Goal: Task Accomplishment & Management: Complete application form

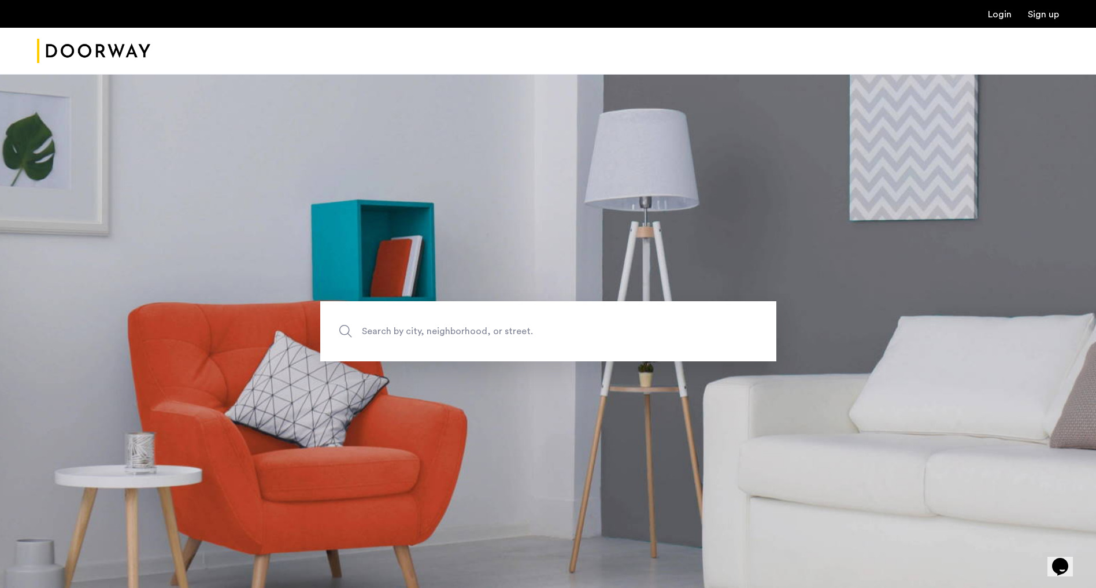
click at [1002, 18] on link "Login" at bounding box center [1000, 14] width 24 height 9
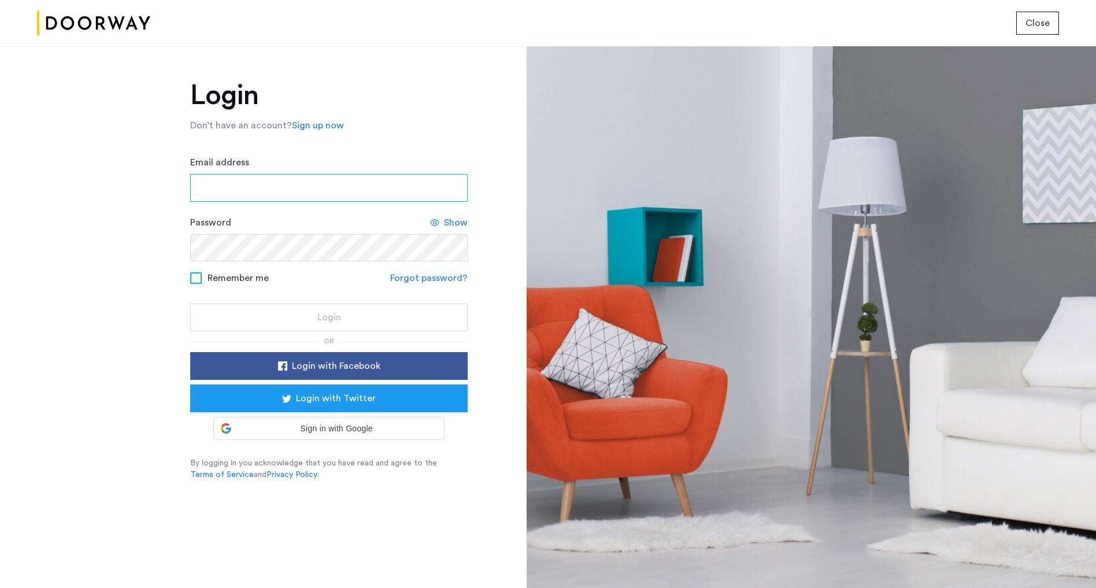
click at [347, 189] on input "Email address" at bounding box center [328, 188] width 277 height 28
type input "**********"
click at [345, 261] on form "**********" at bounding box center [328, 244] width 277 height 176
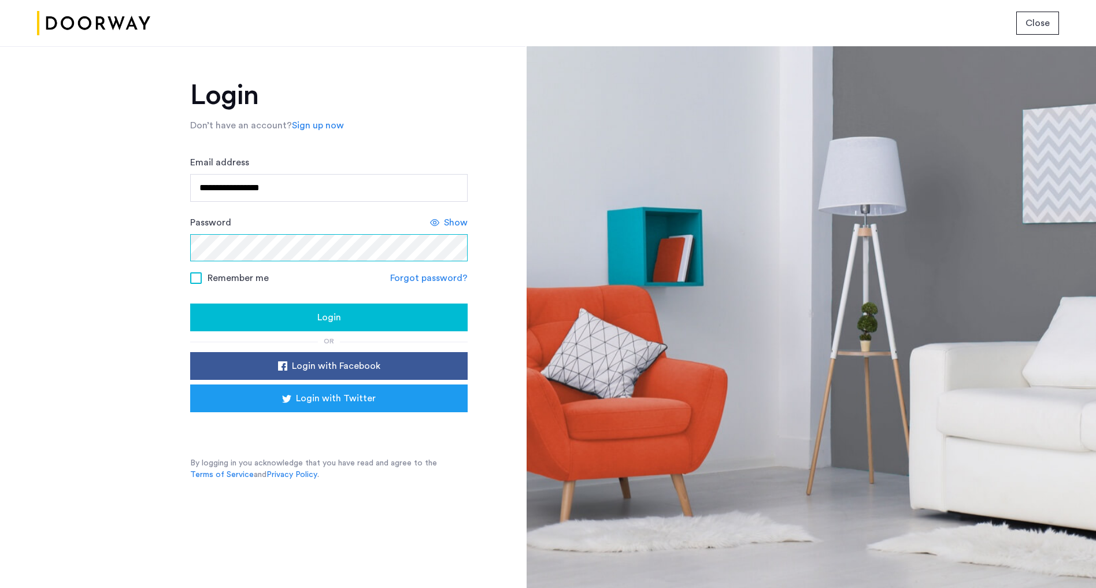
click at [190, 303] on button "Login" at bounding box center [328, 317] width 277 height 28
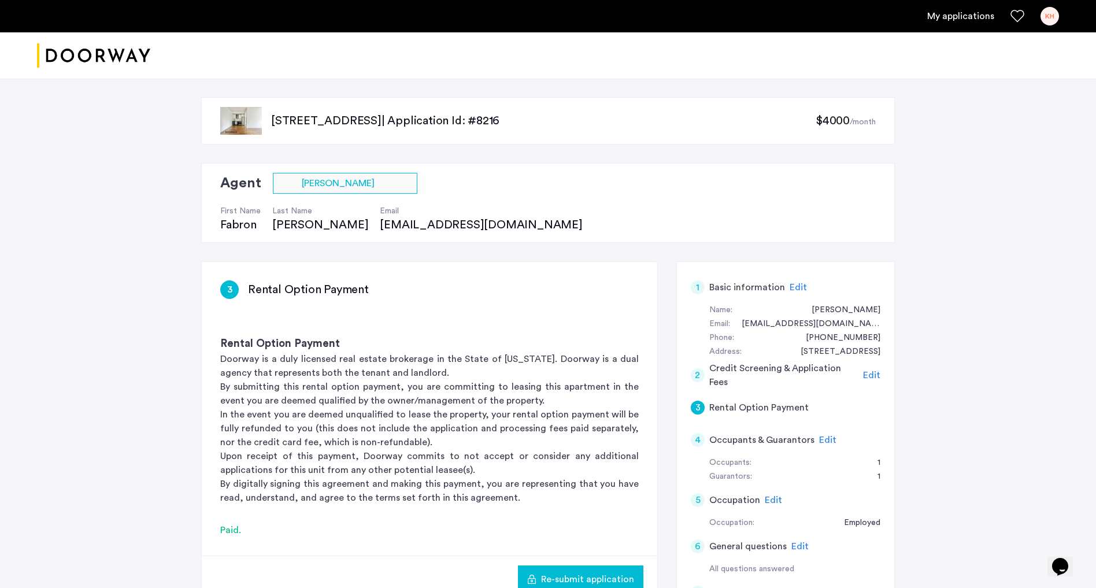
click at [958, 19] on link "My applications" at bounding box center [960, 16] width 67 height 14
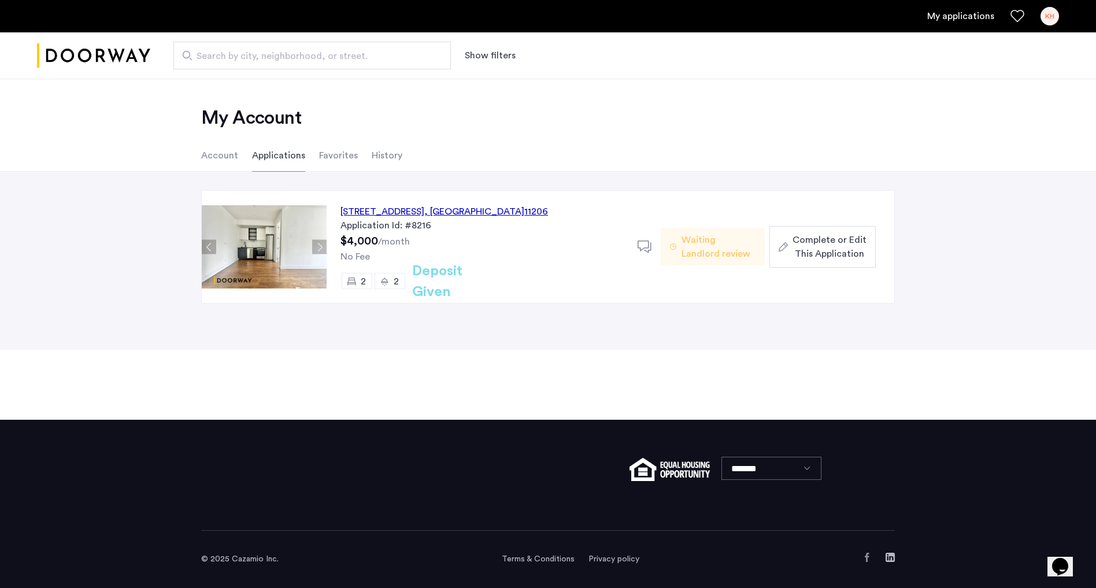
click at [493, 219] on div "Application Id: #8216" at bounding box center [481, 226] width 283 height 14
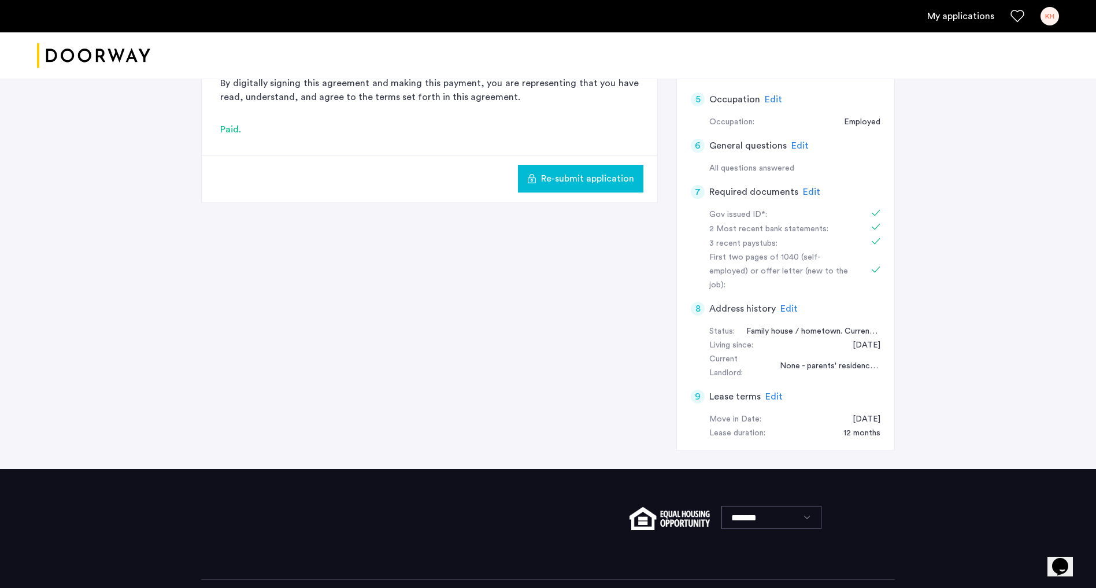
scroll to position [432, 0]
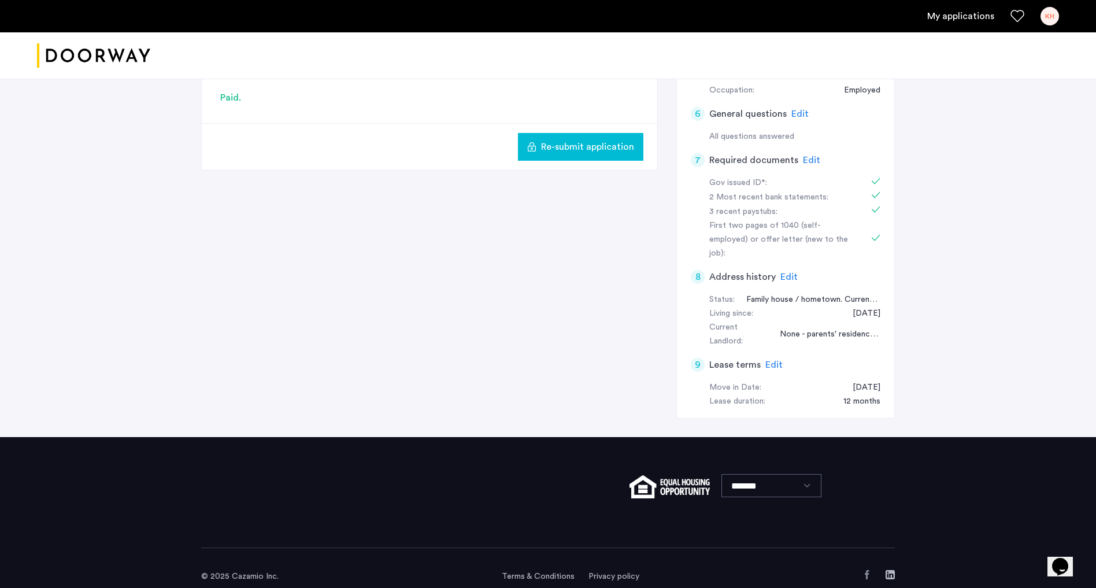
click at [771, 360] on span "Edit" at bounding box center [773, 364] width 17 height 9
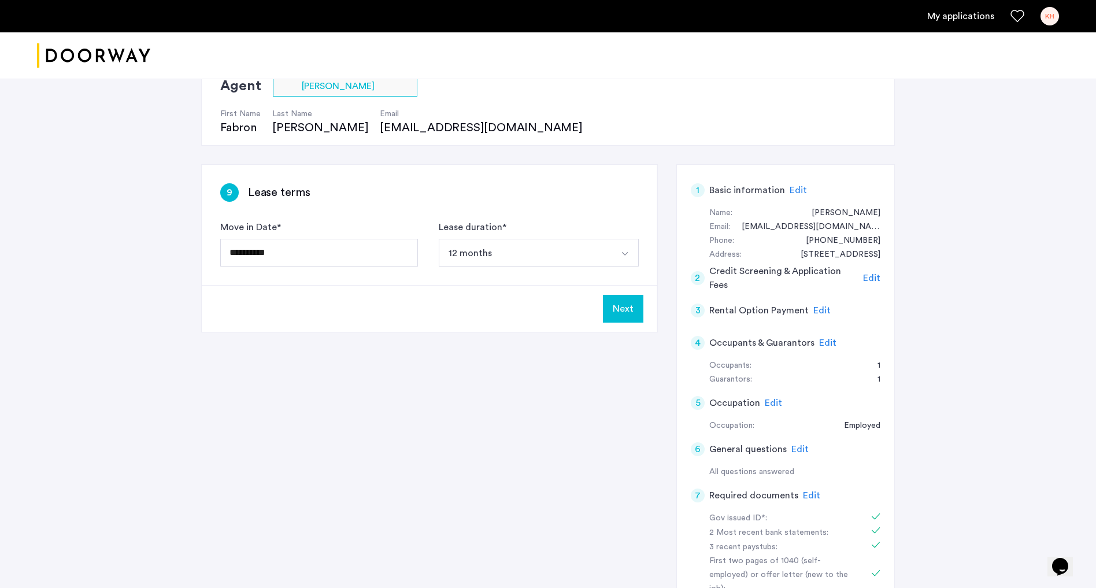
scroll to position [91, 0]
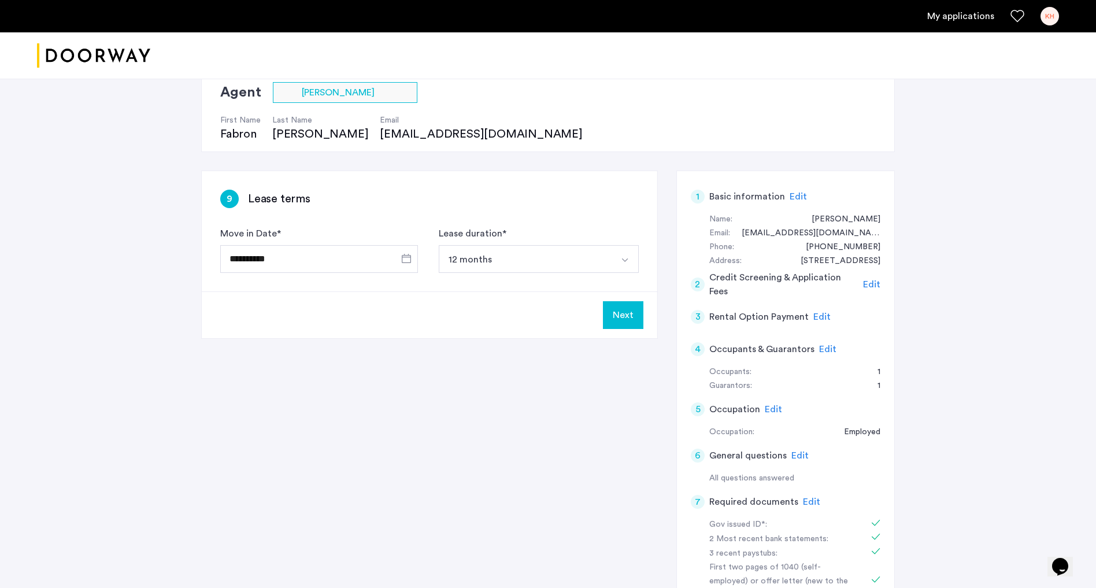
click at [636, 321] on button "Next" at bounding box center [623, 315] width 40 height 28
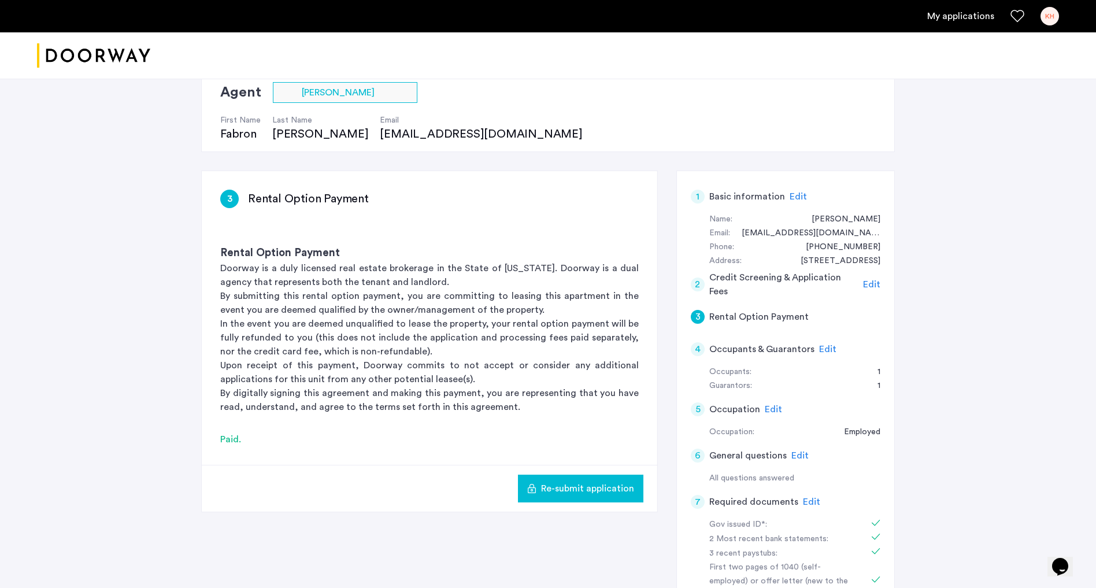
scroll to position [0, 0]
